Goal: Find specific page/section: Find specific page/section

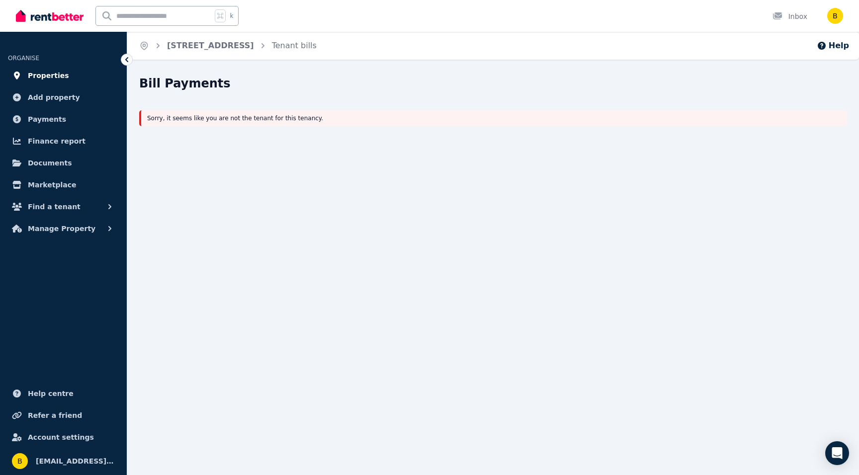
click at [28, 74] on span "Properties" at bounding box center [48, 76] width 41 height 12
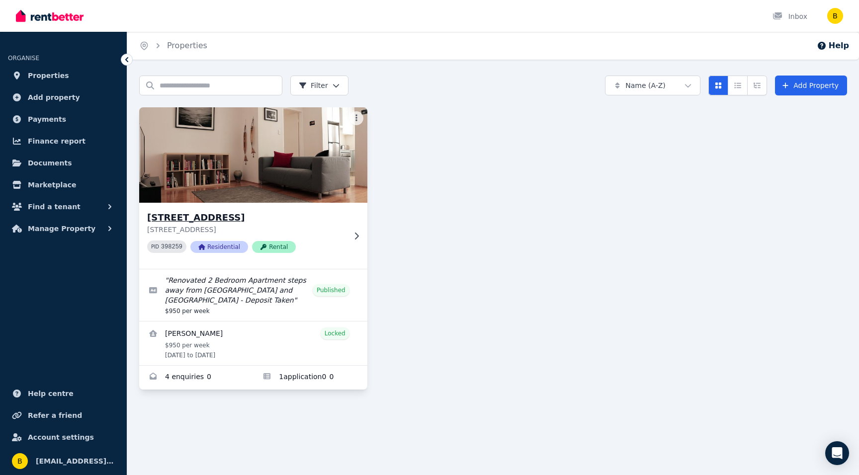
click at [253, 173] on img at bounding box center [253, 155] width 239 height 100
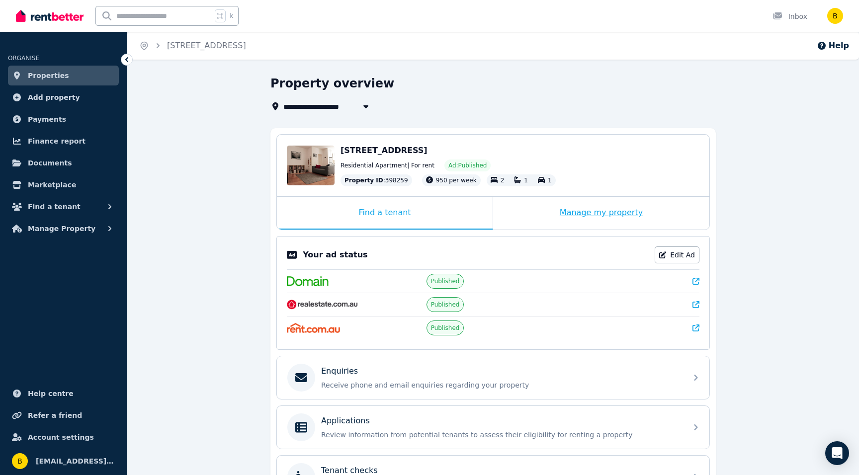
scroll to position [143, 0]
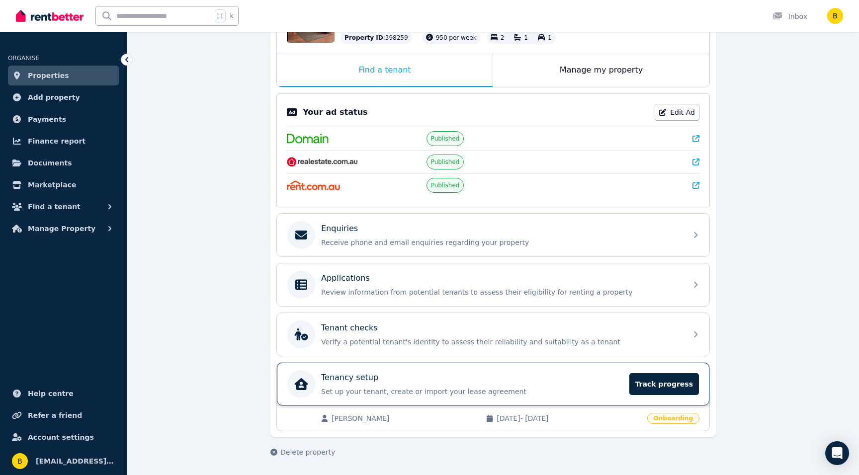
click at [351, 377] on p "Tenancy setup" at bounding box center [349, 378] width 57 height 12
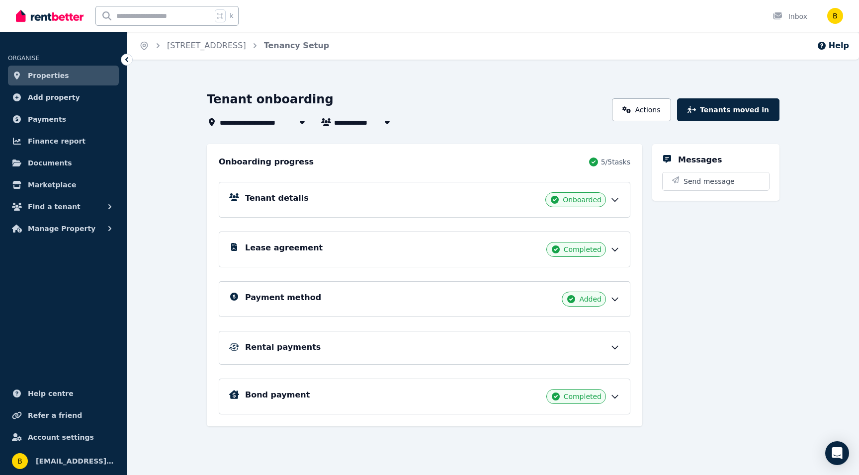
click at [258, 345] on h5 "Rental payments" at bounding box center [283, 347] width 76 height 12
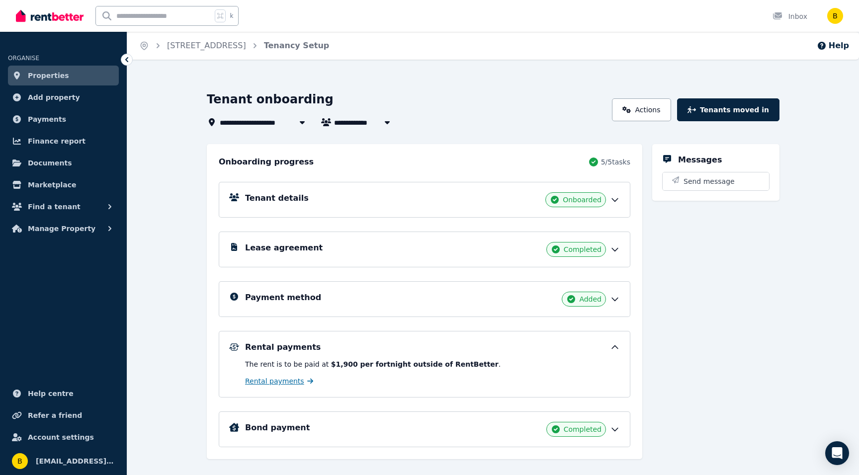
click at [262, 381] on span "Rental payments" at bounding box center [274, 381] width 59 height 10
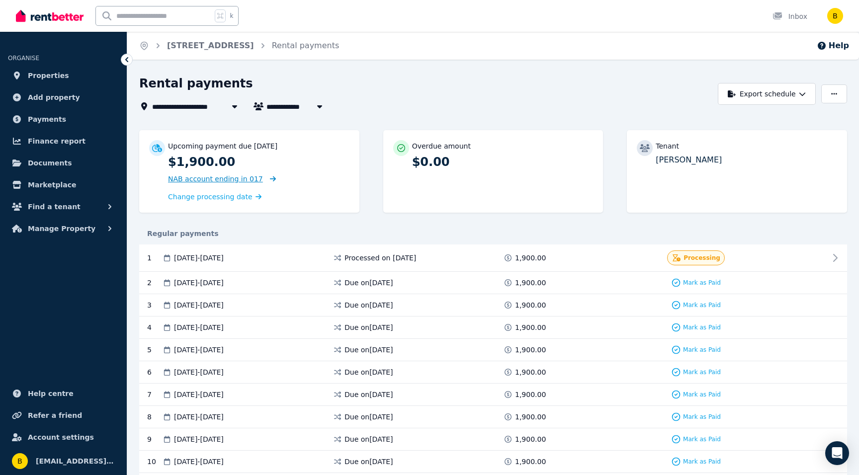
click at [216, 180] on span "NAB account ending in 017" at bounding box center [215, 179] width 95 height 8
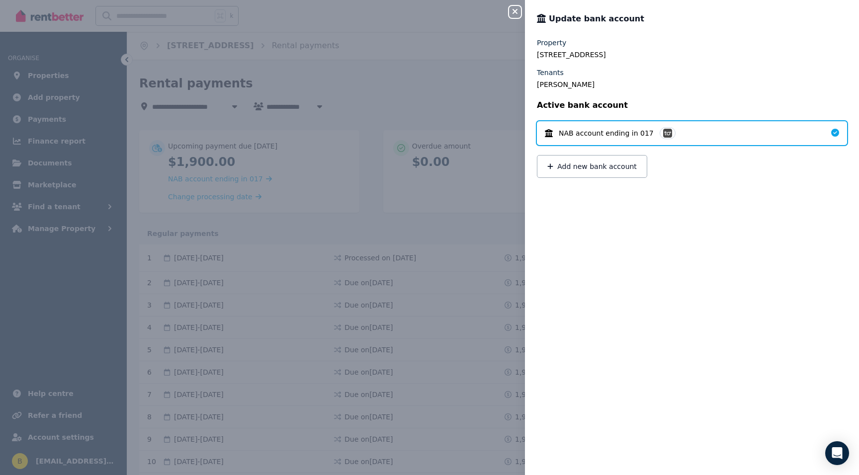
click at [516, 11] on icon "button" at bounding box center [515, 11] width 12 height 8
